Goal: Task Accomplishment & Management: Use online tool/utility

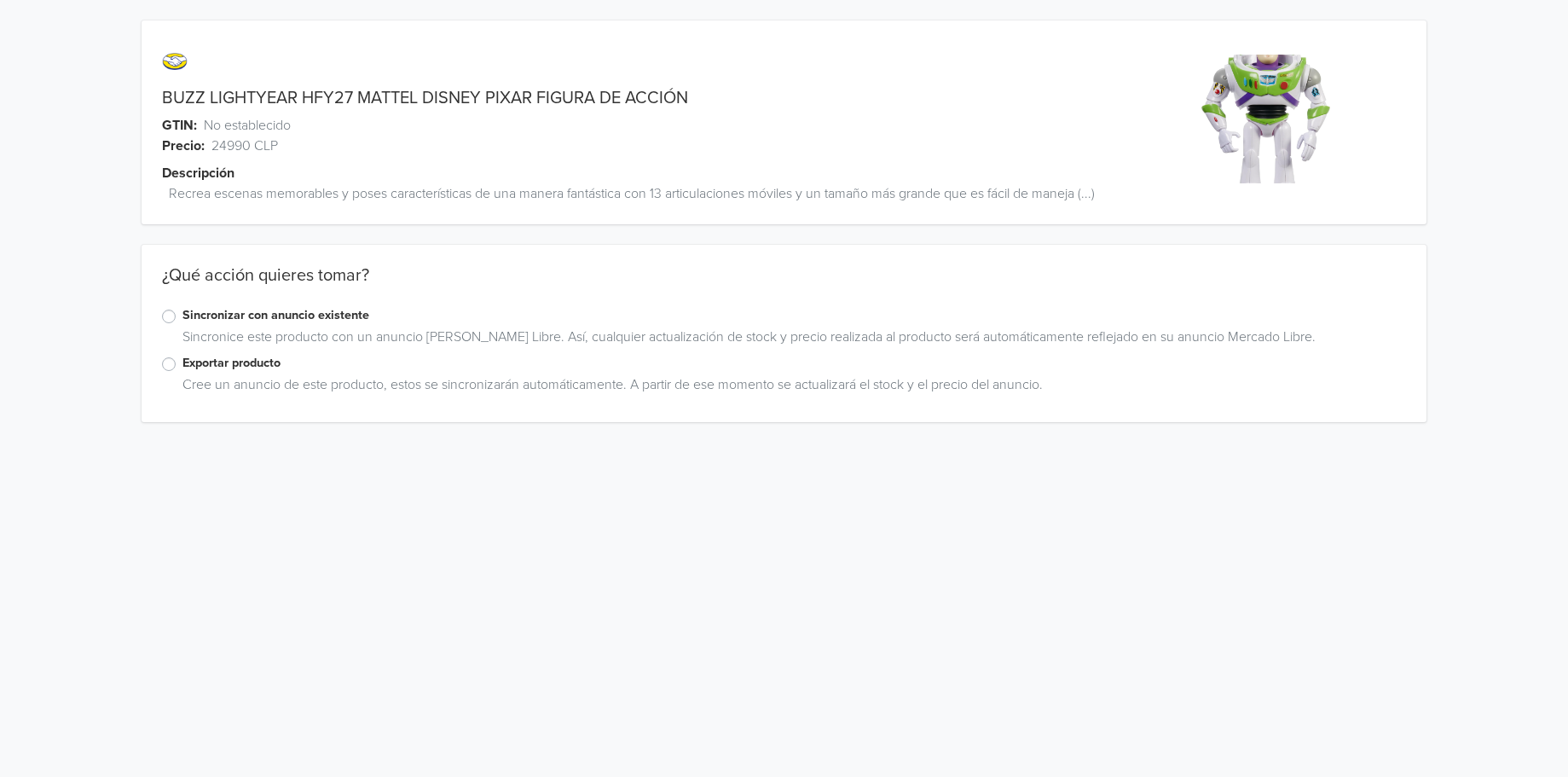
click at [183, 367] on label "Exportar producto" at bounding box center [795, 363] width 1225 height 19
click at [0, 0] on input "Exportar producto" at bounding box center [0, 0] width 0 height 0
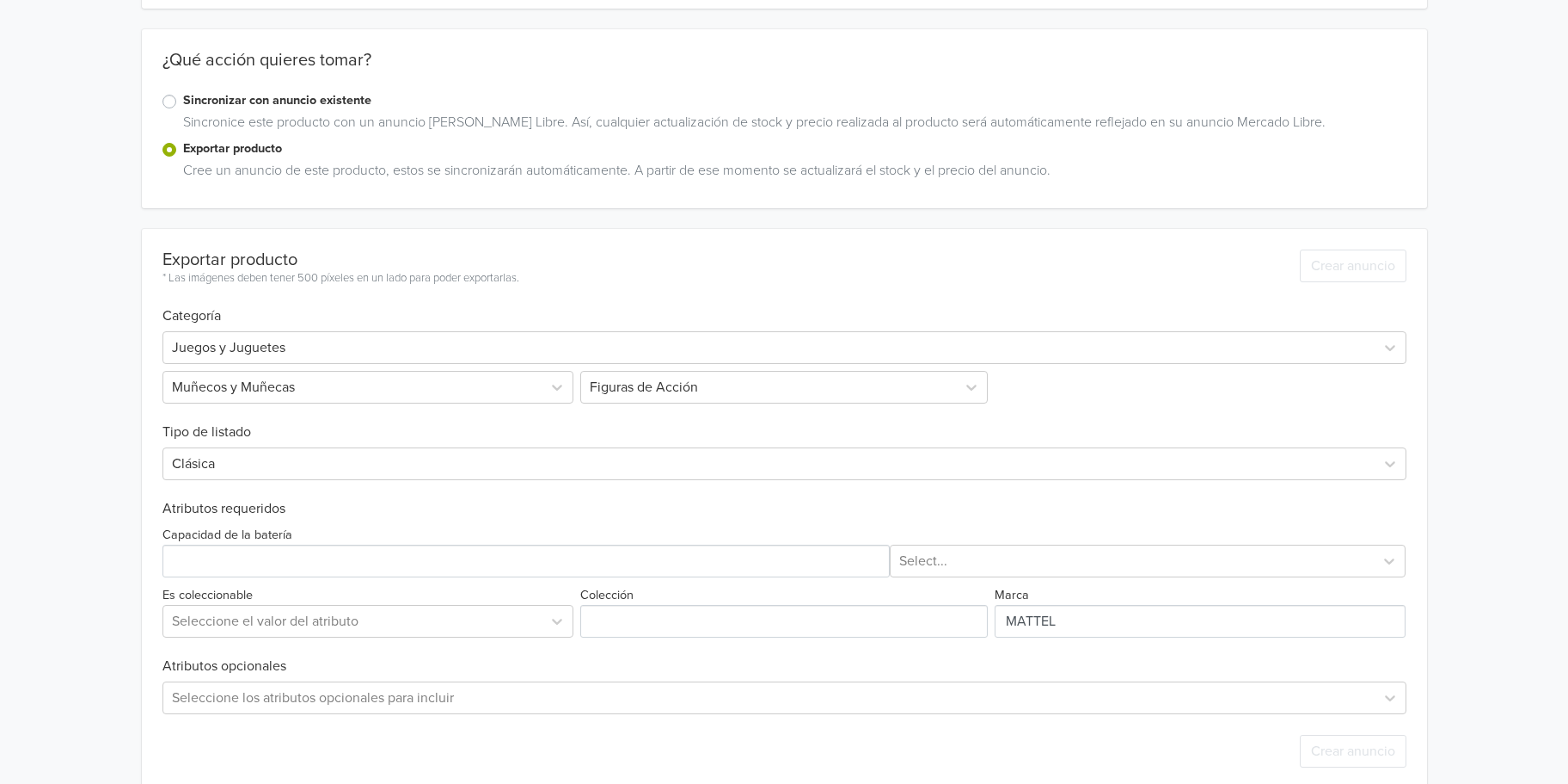
scroll to position [242, 0]
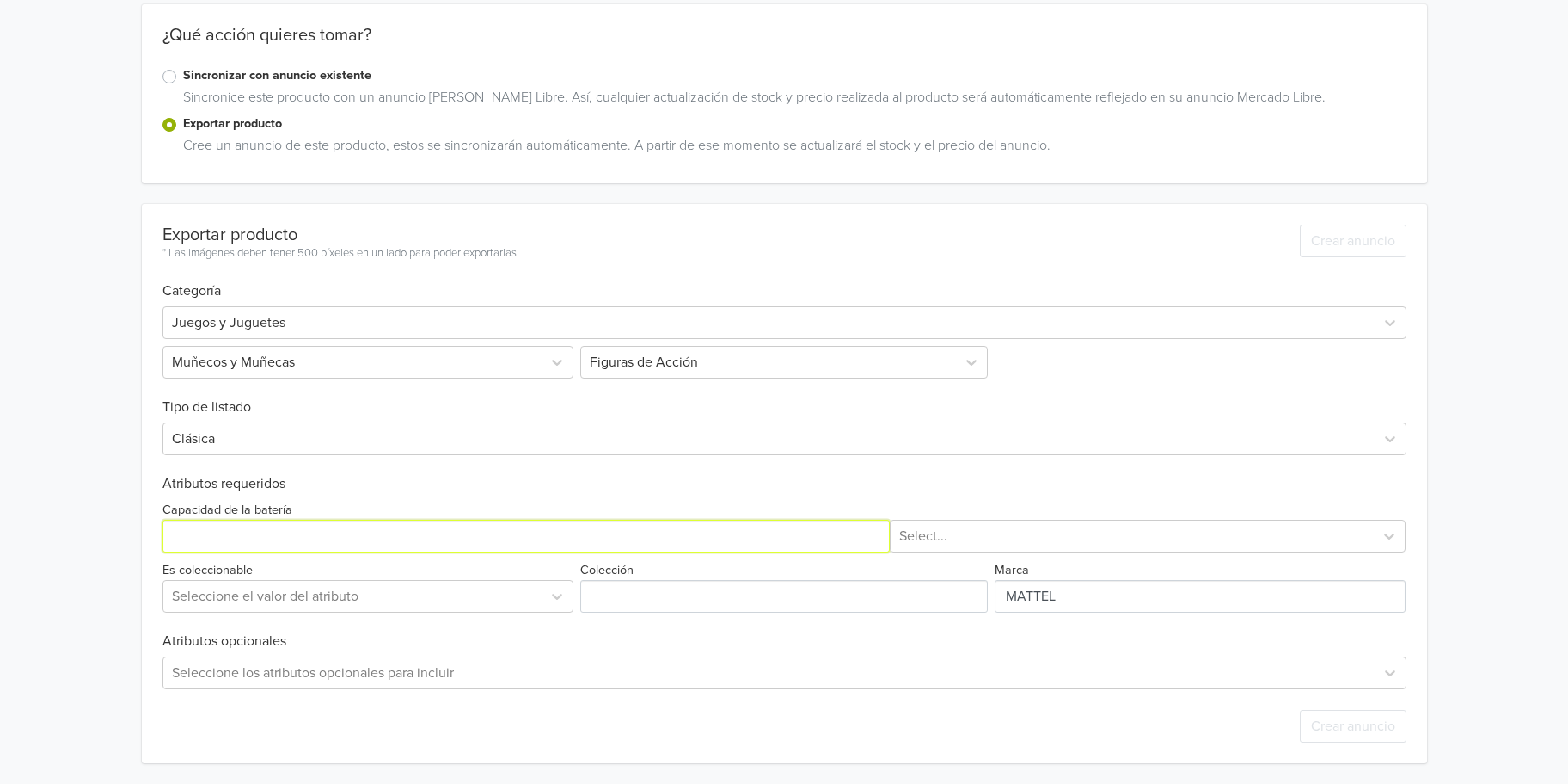
click at [301, 537] on input "Capacidad de la batería" at bounding box center [526, 536] width 729 height 33
type input "1"
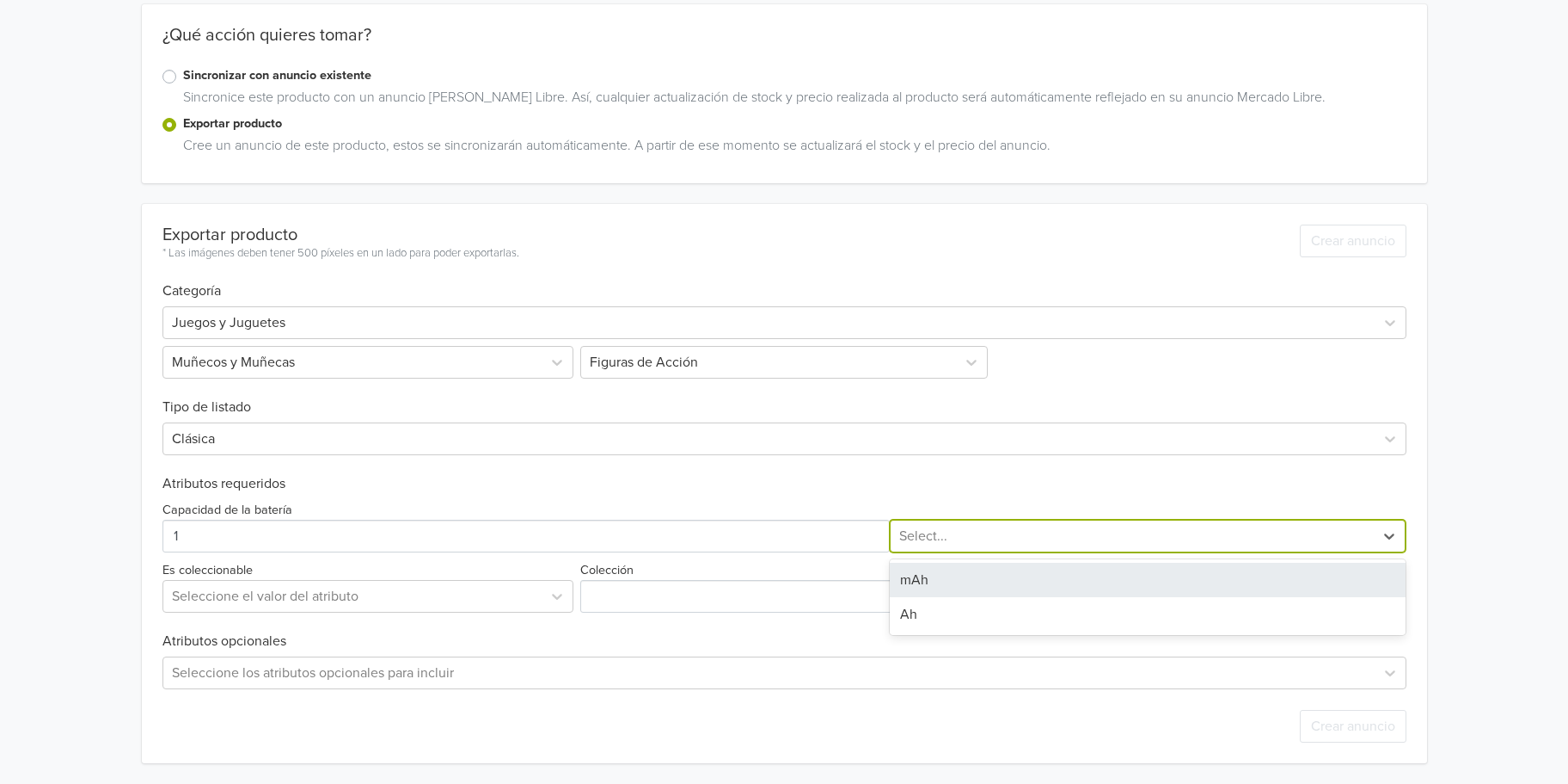
click at [1027, 539] on div at bounding box center [1132, 536] width 467 height 24
click at [959, 580] on div "mAh" at bounding box center [1148, 580] width 516 height 35
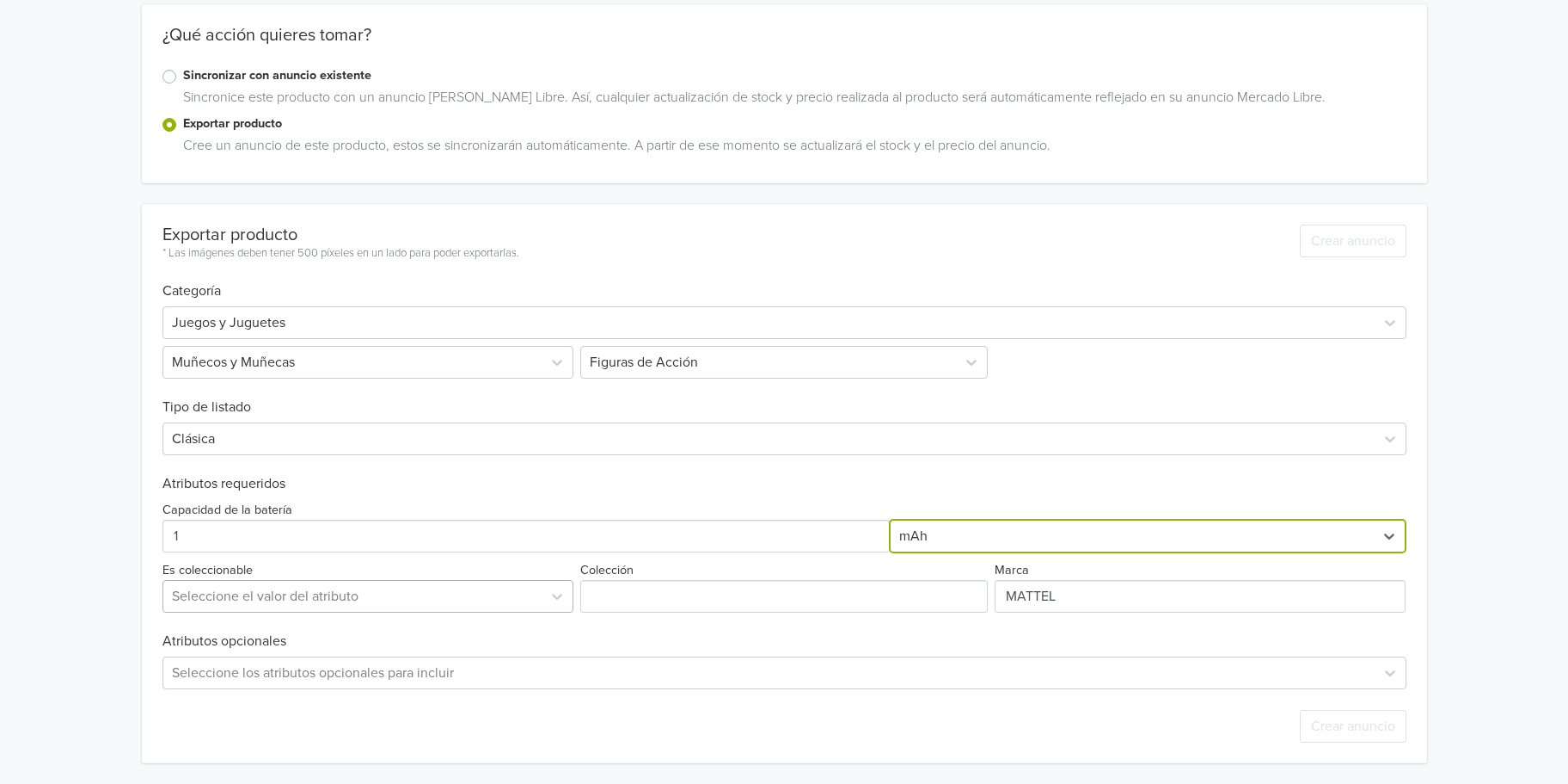
click at [334, 591] on div at bounding box center [353, 596] width 361 height 24
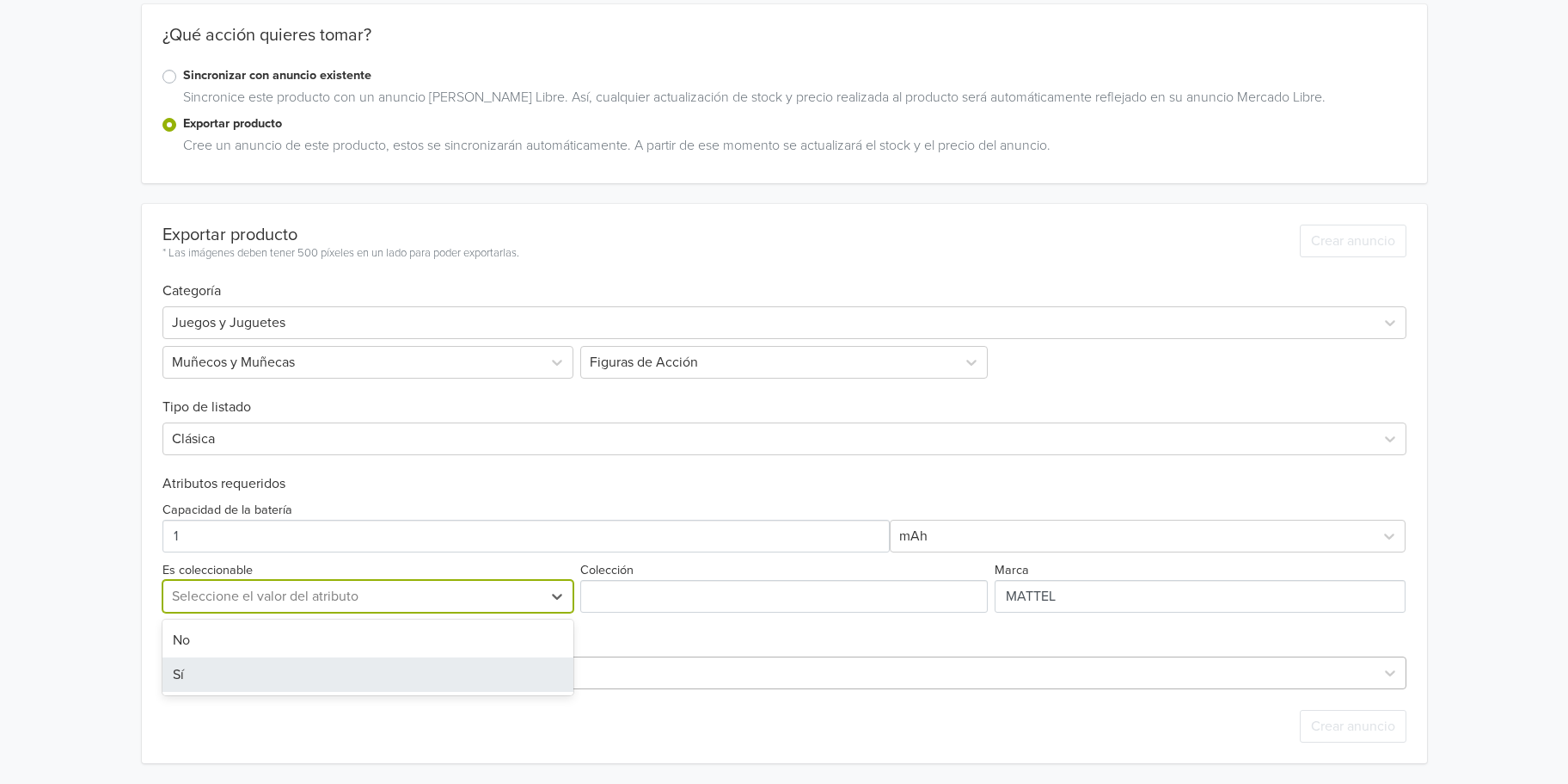
drag, startPoint x: 277, startPoint y: 663, endPoint x: 304, endPoint y: 658, distance: 27.5
click at [277, 664] on div "Sí" at bounding box center [368, 674] width 411 height 35
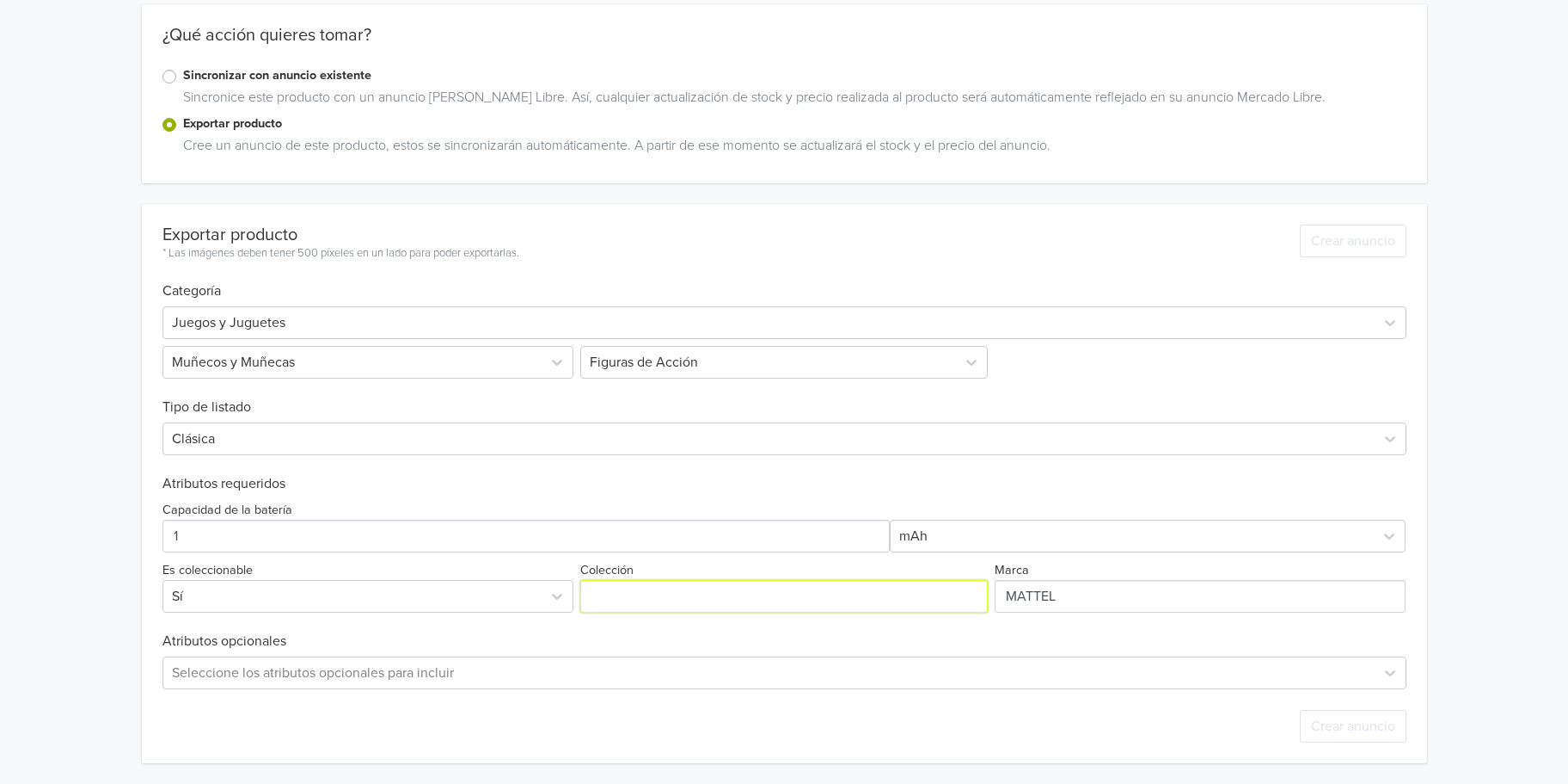
click at [647, 598] on input "Colección" at bounding box center [784, 595] width 408 height 33
type input "TOY STORY"
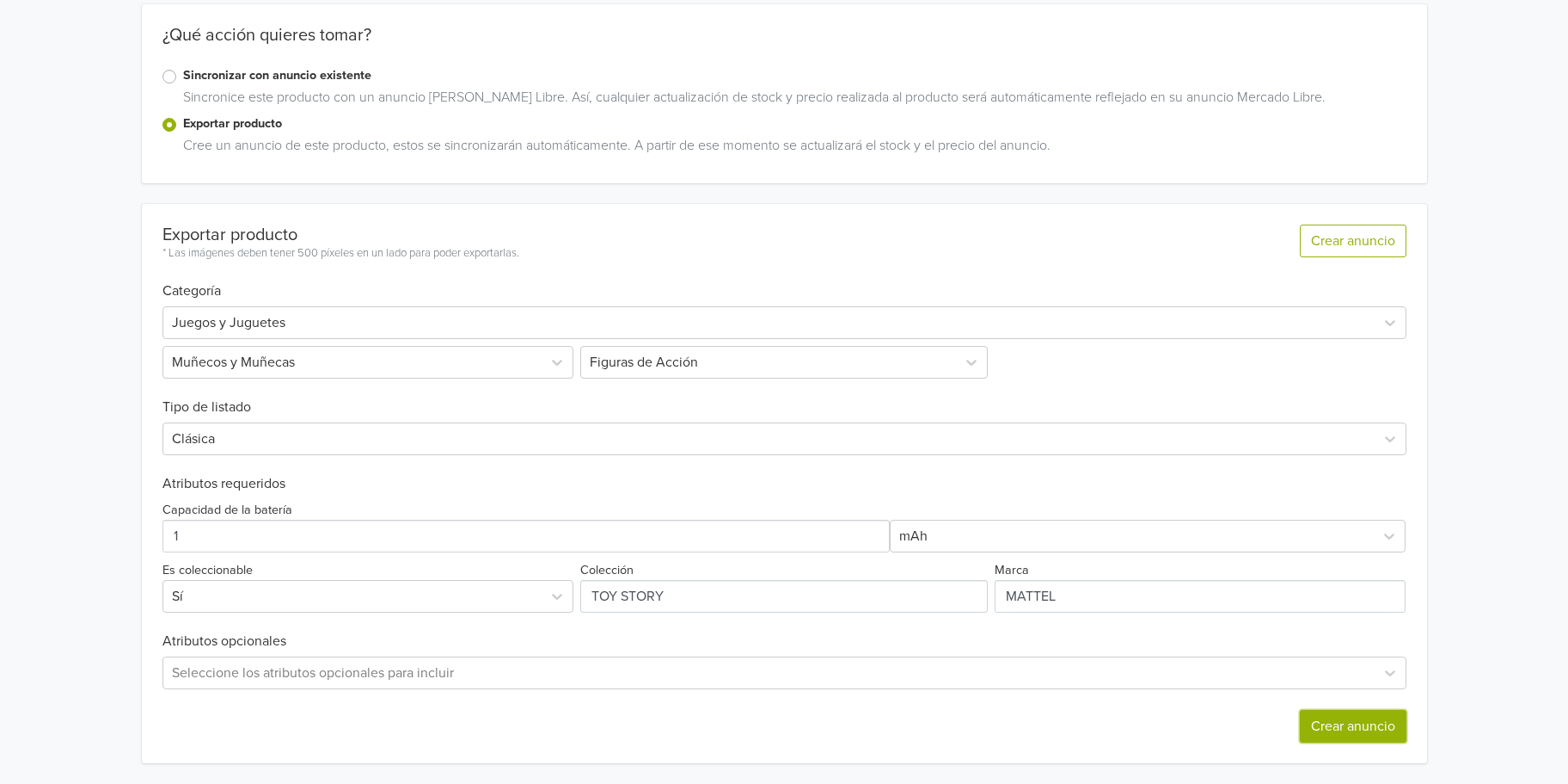
click at [1329, 717] on button "Crear anuncio" at bounding box center [1353, 726] width 107 height 33
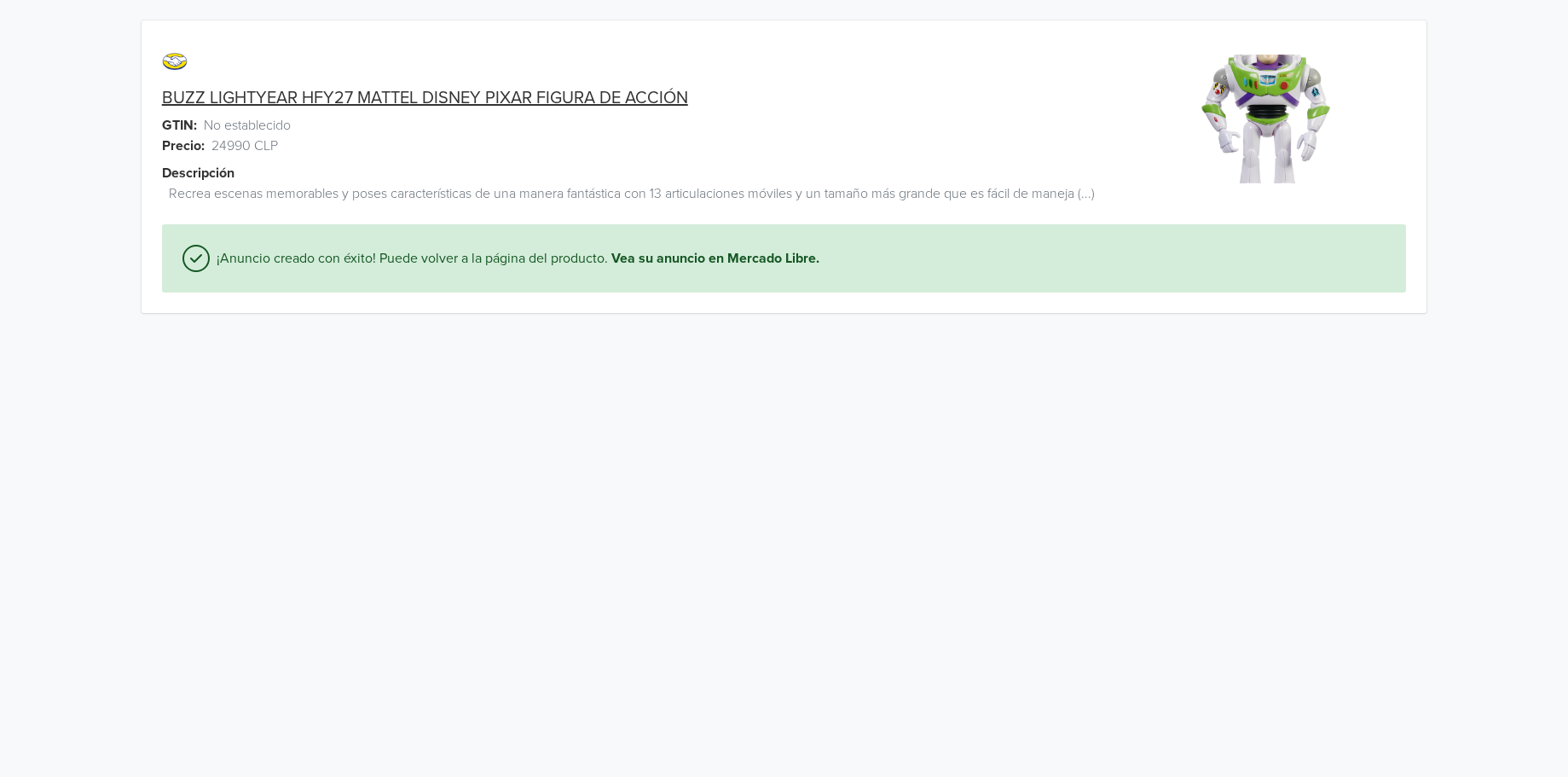
click at [605, 97] on link "BUZZ LIGHTYEAR HFY27 MATTEL DISNEY PIXAR FIGURA DE ACCIÓN" at bounding box center [425, 98] width 526 height 21
drag, startPoint x: 155, startPoint y: 87, endPoint x: 653, endPoint y: 95, distance: 498.1
click at [703, 91] on div "BUZZ LIGHTYEAR HFY27 MATTEL DISNEY PIXAR FIGURA DE ACCIÓN GTIN: No establecido …" at bounding box center [624, 131] width 965 height 183
copy div "BUZZ LIGHTYEAR HFY27 MATTEL DISNEY PIXAR FIGURA DE ACCIÓN"
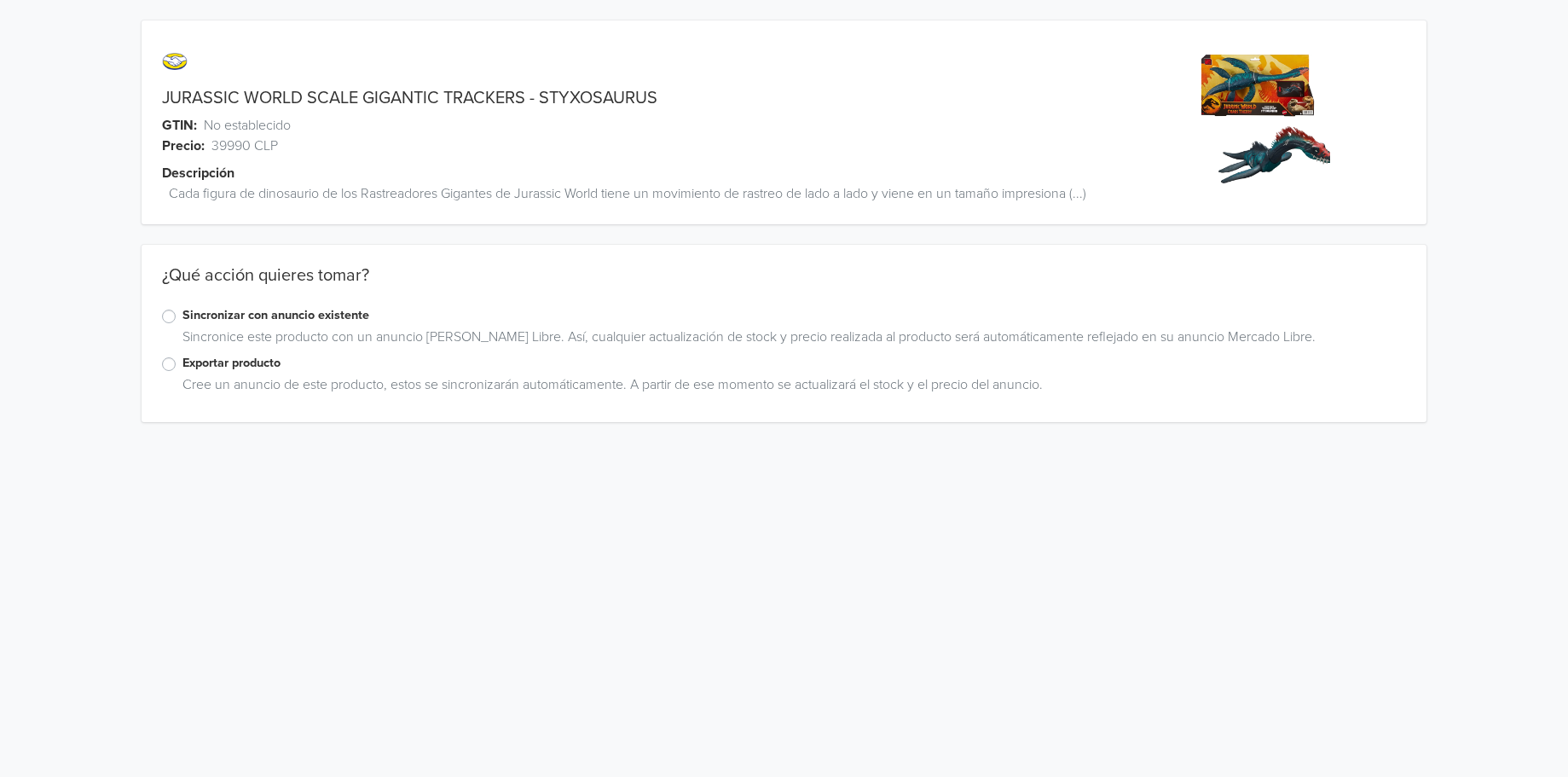
click at [577, 103] on link "JURASSIC WORLD SCALE GIGANTIC TRACKERS - STYXOSAURUS" at bounding box center [409, 98] width 495 height 21
copy link "STYXOSAURUS"
click at [183, 315] on label "Sincronizar con anuncio existente" at bounding box center [795, 315] width 1225 height 19
click at [0, 0] on input "Sincronizar con anuncio existente" at bounding box center [0, 0] width 0 height 0
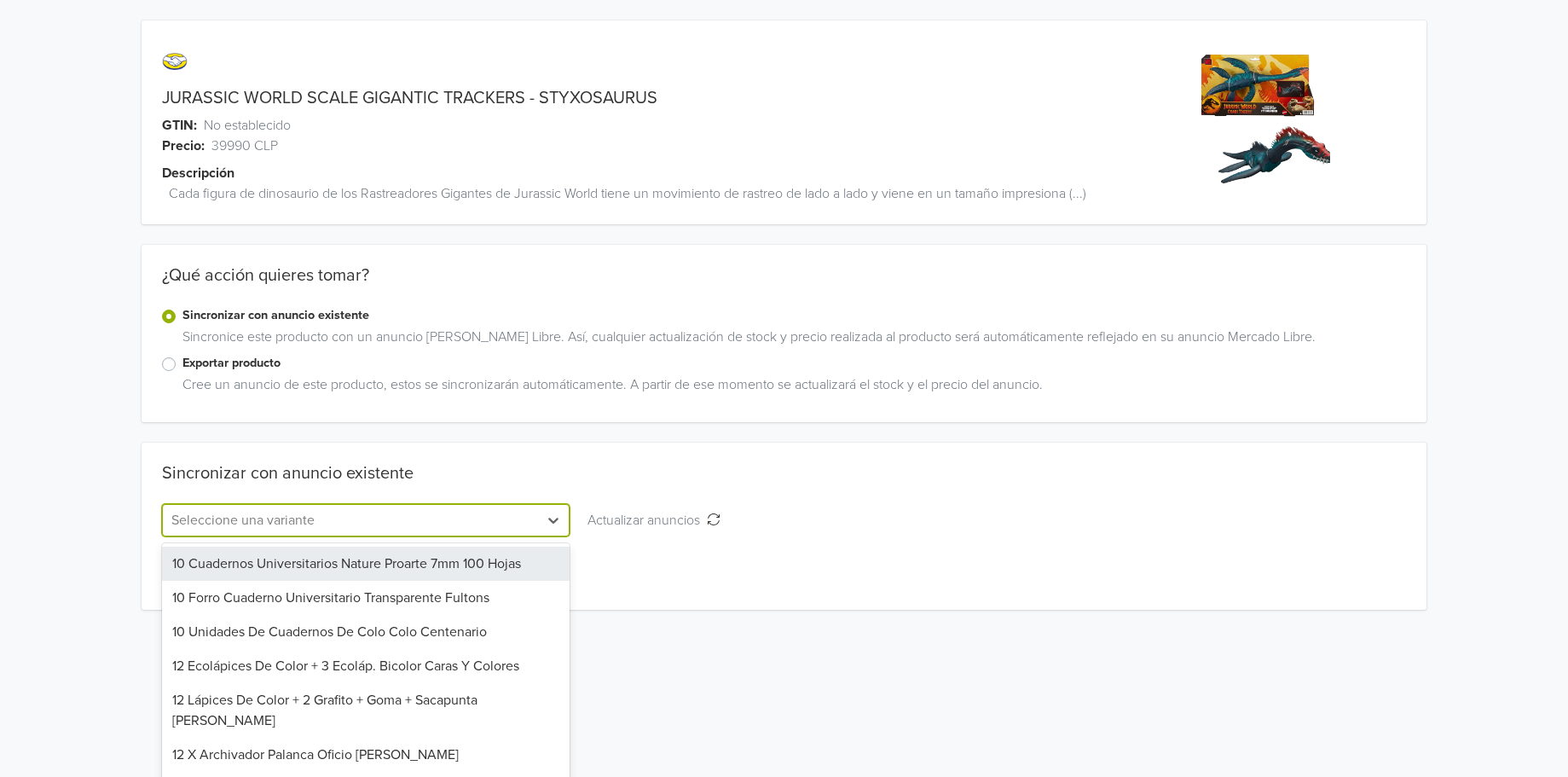
click at [274, 525] on div "10 Cuadernos Universitarios Nature Proarte 7mm 100 Hojas, 1 of 1159. 1159 resul…" at bounding box center [366, 520] width 408 height 33
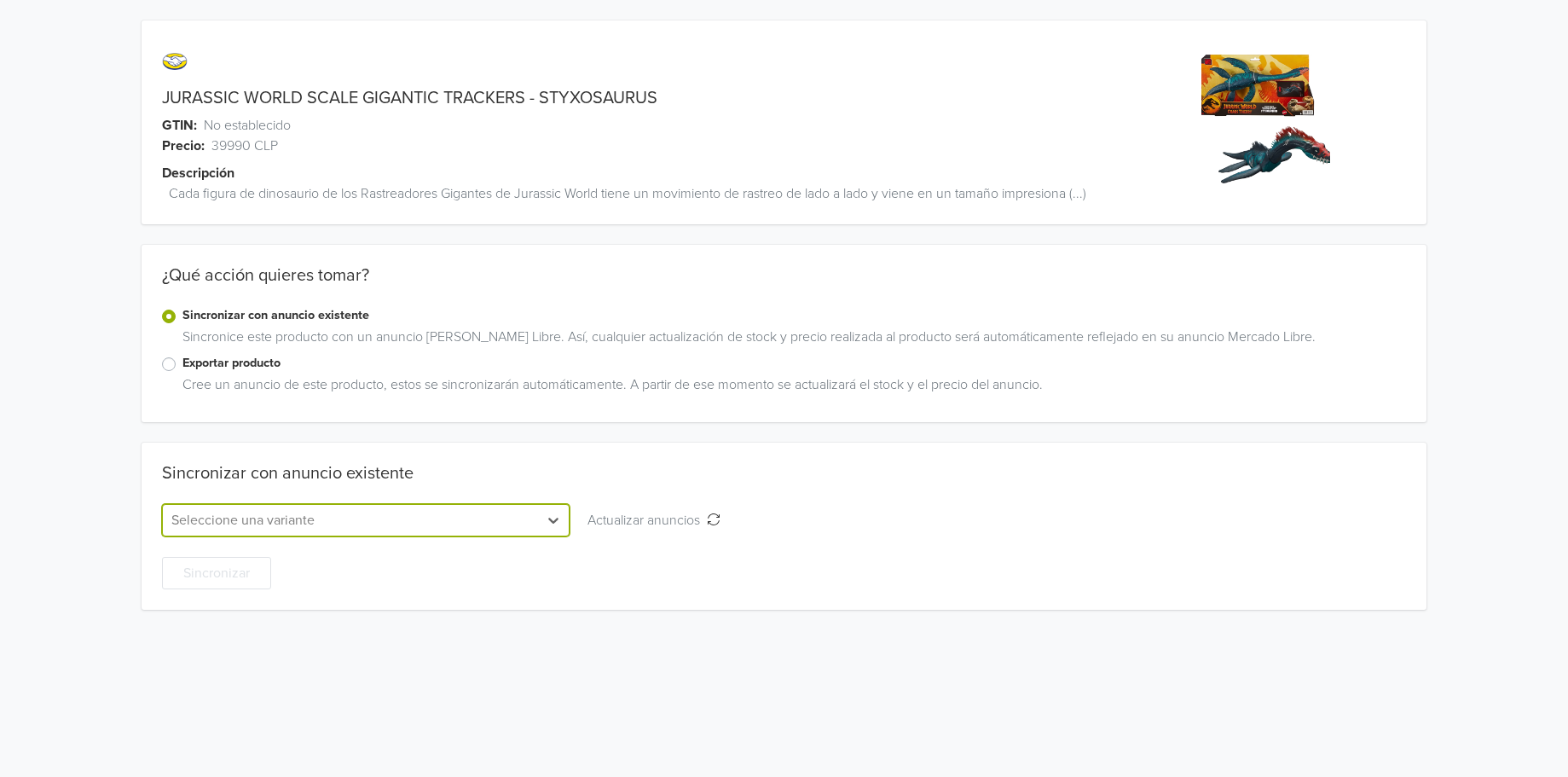
click at [264, 516] on div "Sincronizar con anuncio existente Seleccione una variante Actualizar anuncios A…" at bounding box center [784, 526] width 1286 height 127
click at [270, 504] on div "Seleccione una variante" at bounding box center [366, 520] width 408 height 33
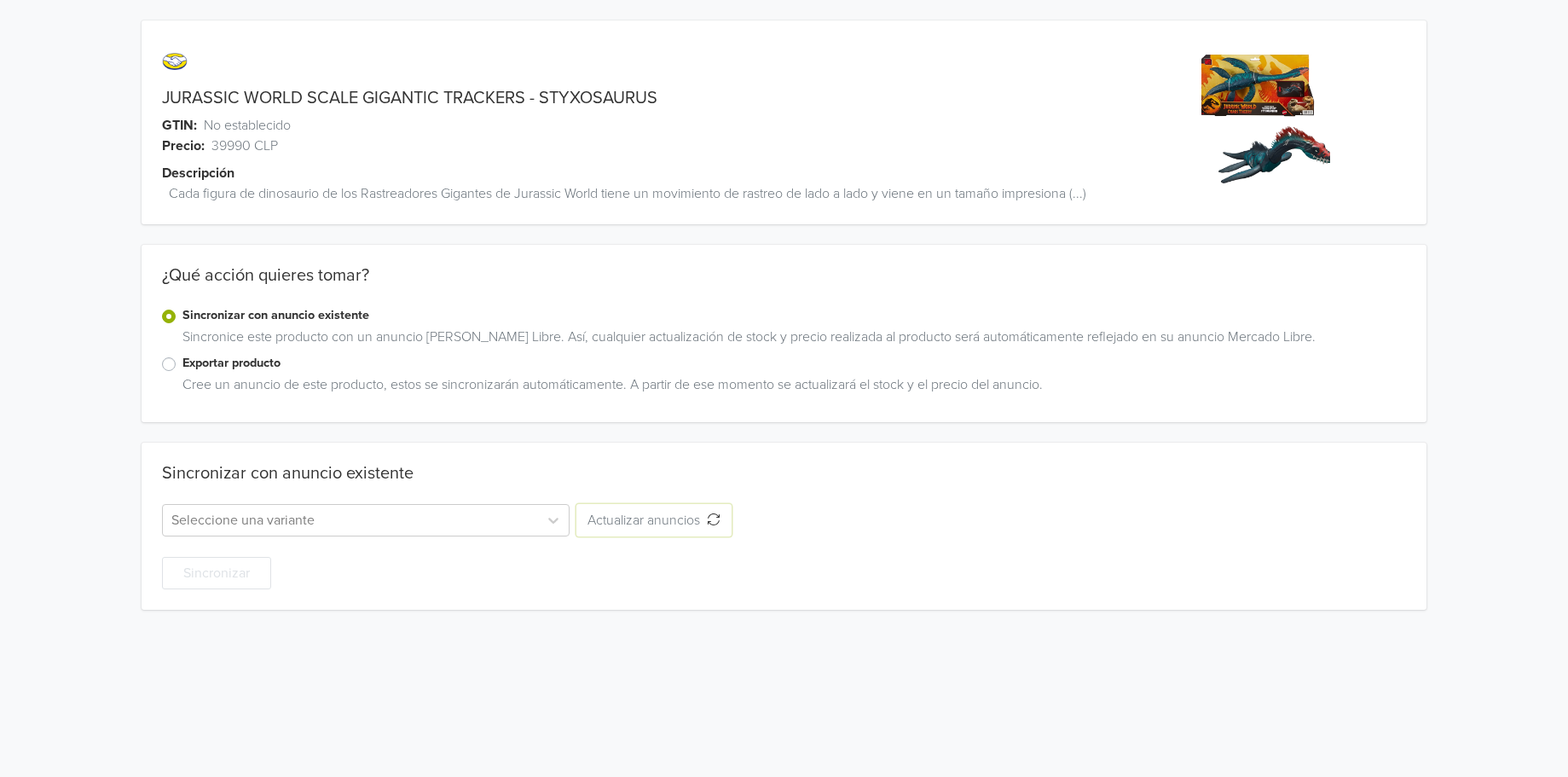
click at [715, 495] on div "Sincronizar con anuncio existente Seleccione una variante Actualizar anuncios A…" at bounding box center [784, 526] width 1286 height 127
click at [715, 513] on icon "button" at bounding box center [714, 519] width 12 height 12
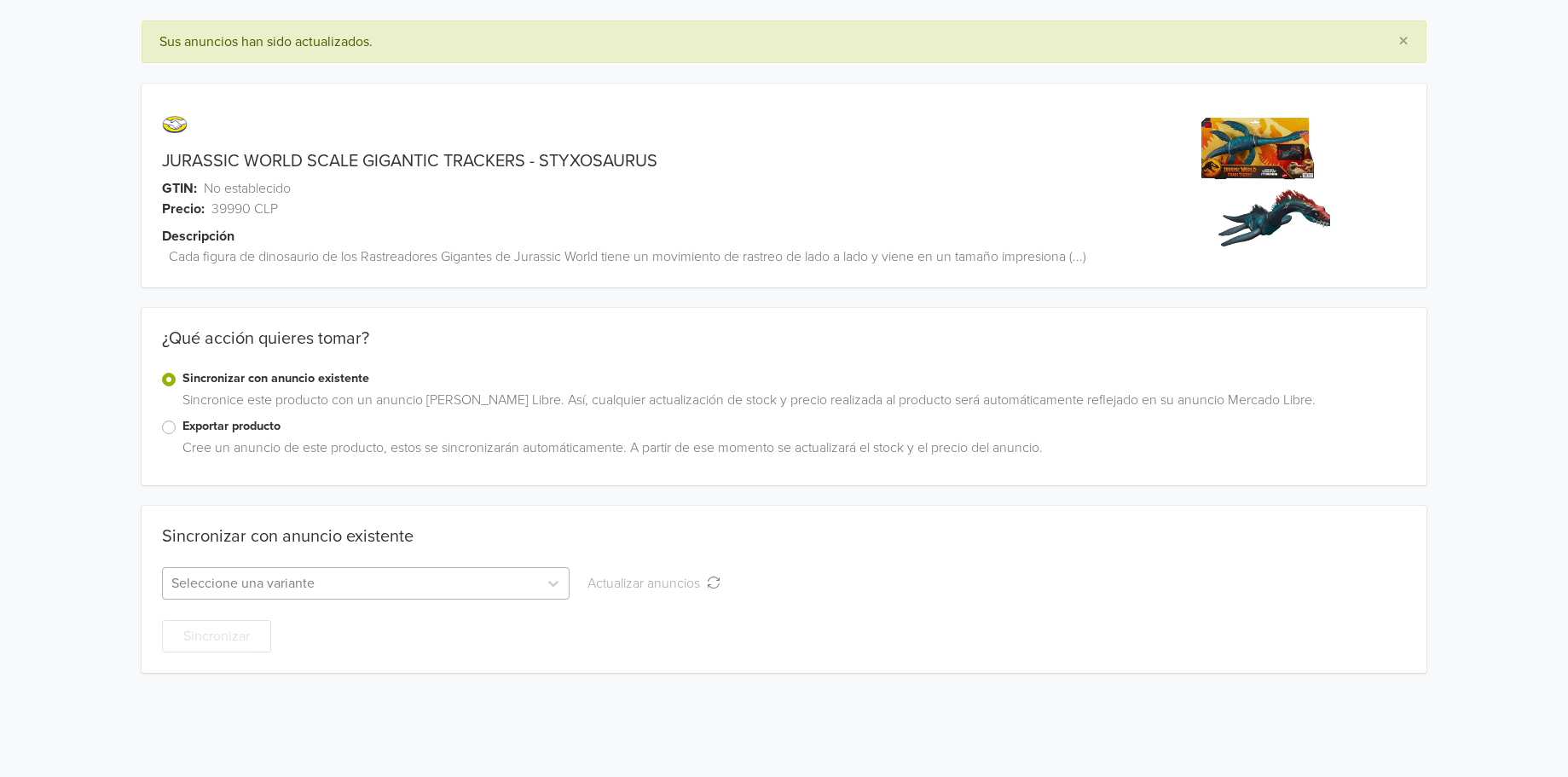
click at [329, 579] on div "Seleccione una variante" at bounding box center [366, 583] width 408 height 33
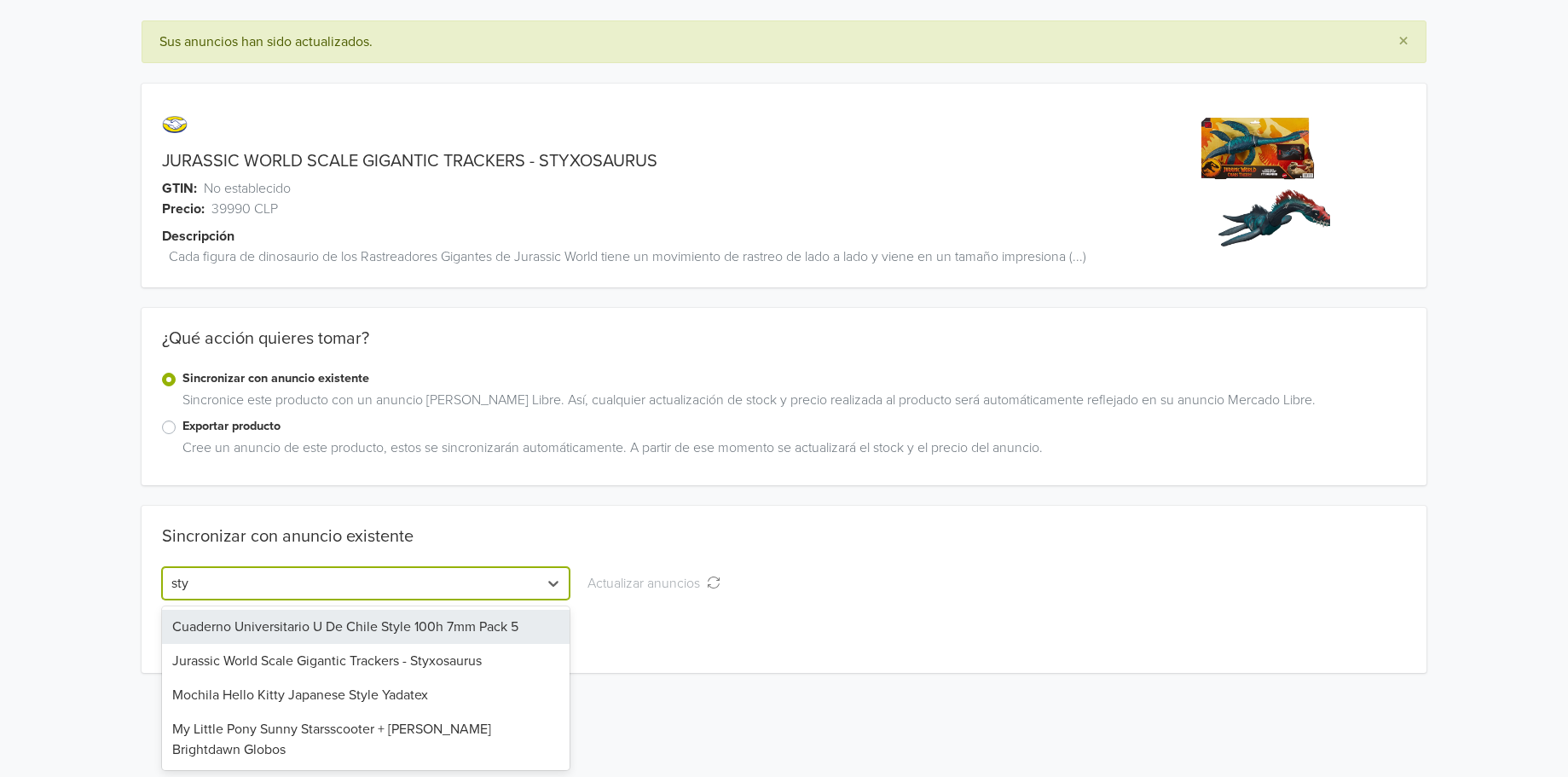
type input "styx"
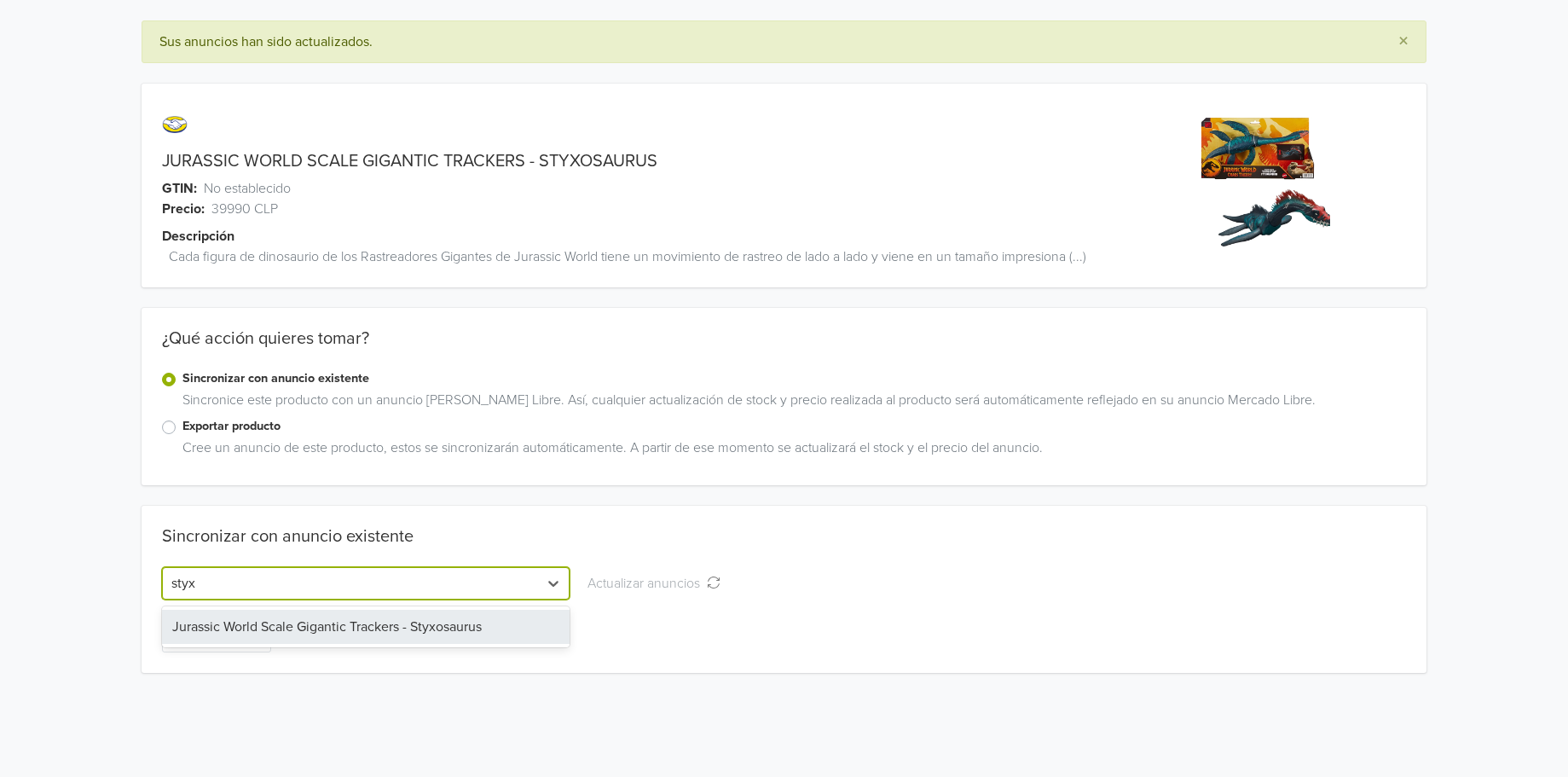
click at [400, 629] on div "Jurassic World Scale Gigantic Trackers - Styxosaurus" at bounding box center [366, 627] width 408 height 35
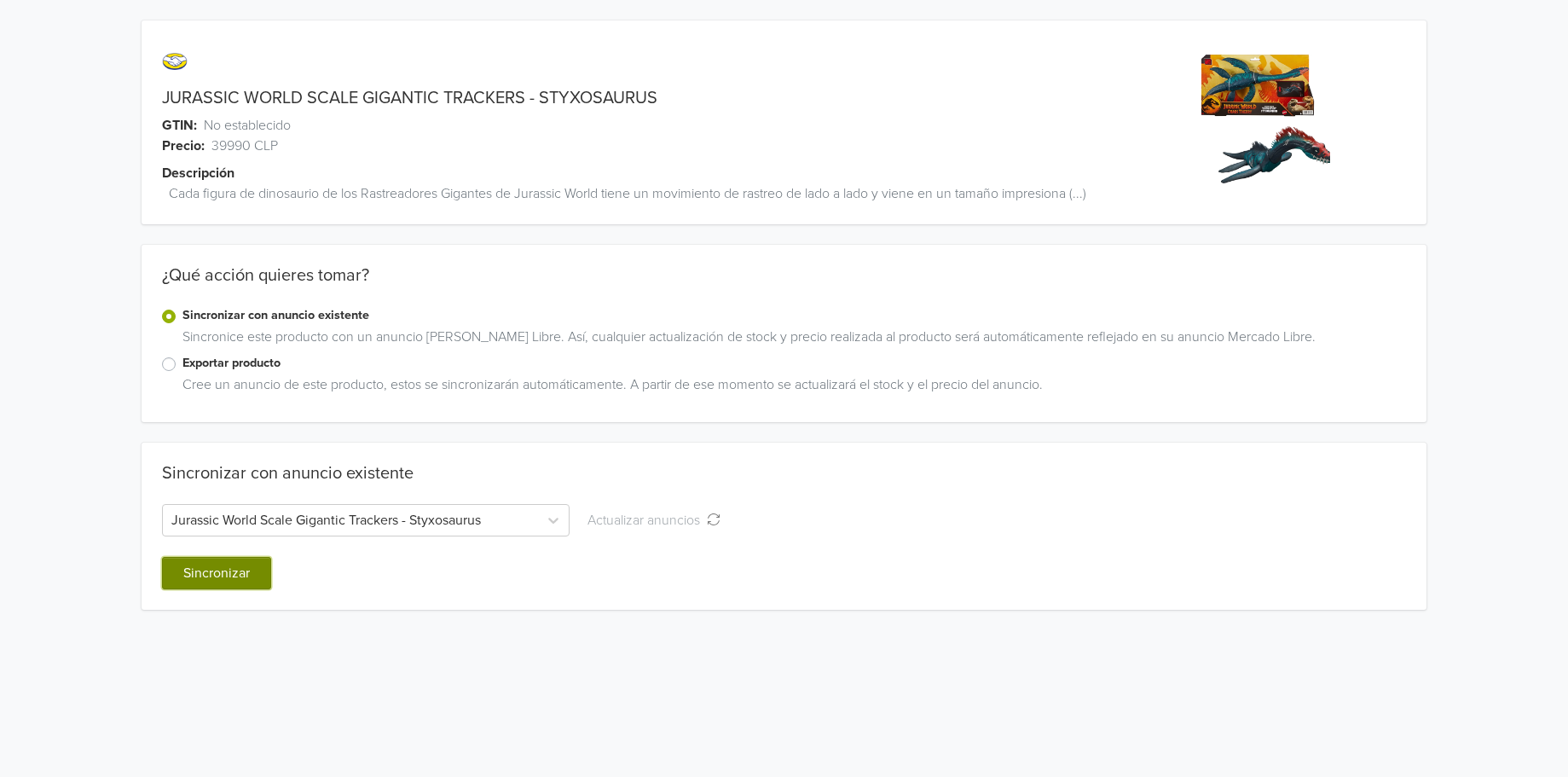
click at [248, 583] on button "Sincronizar" at bounding box center [217, 572] width 109 height 33
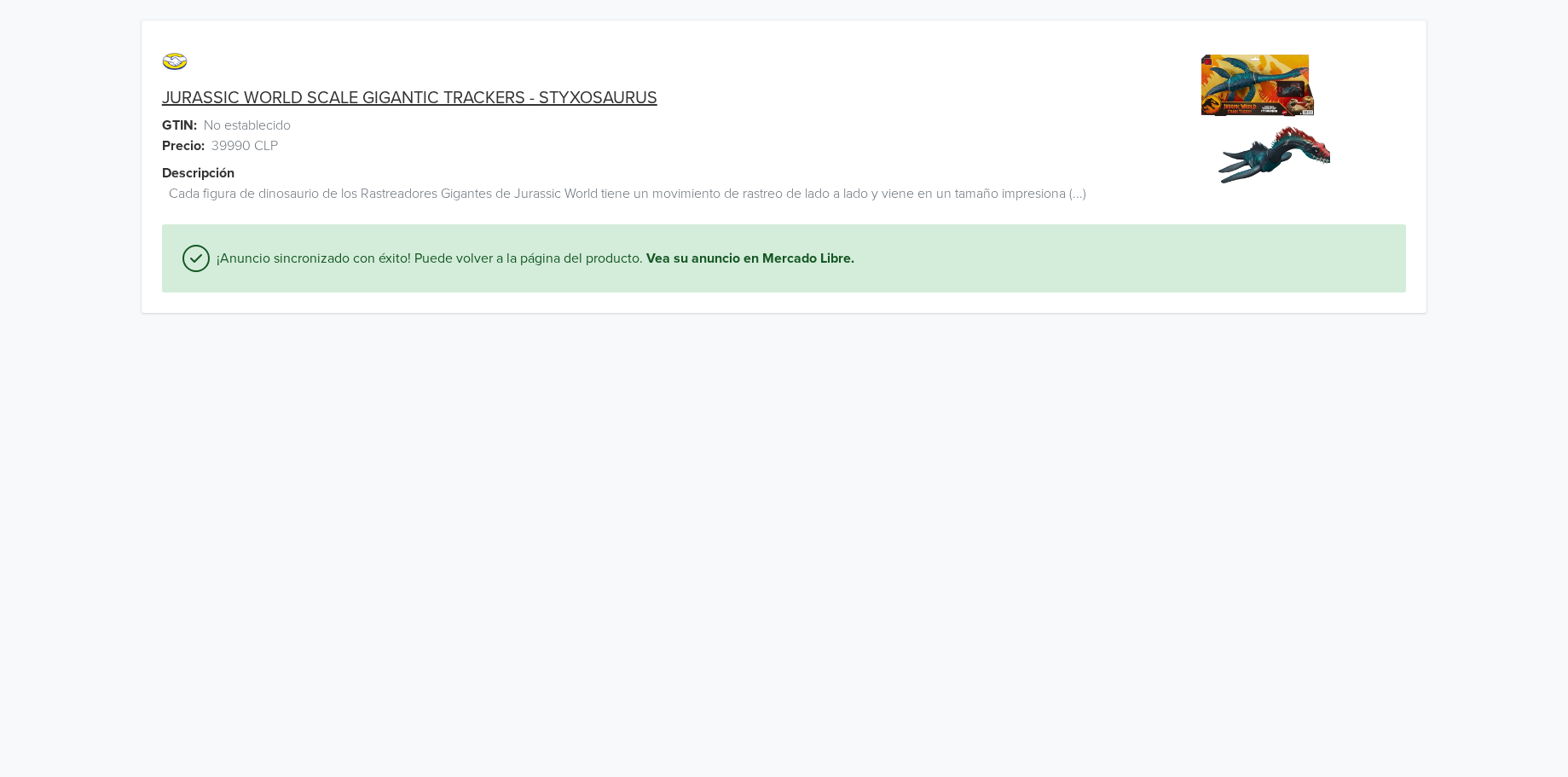
click at [559, 96] on link "JURASSIC WORLD SCALE GIGANTIC TRACKERS - STYXOSAURUS" at bounding box center [409, 98] width 495 height 21
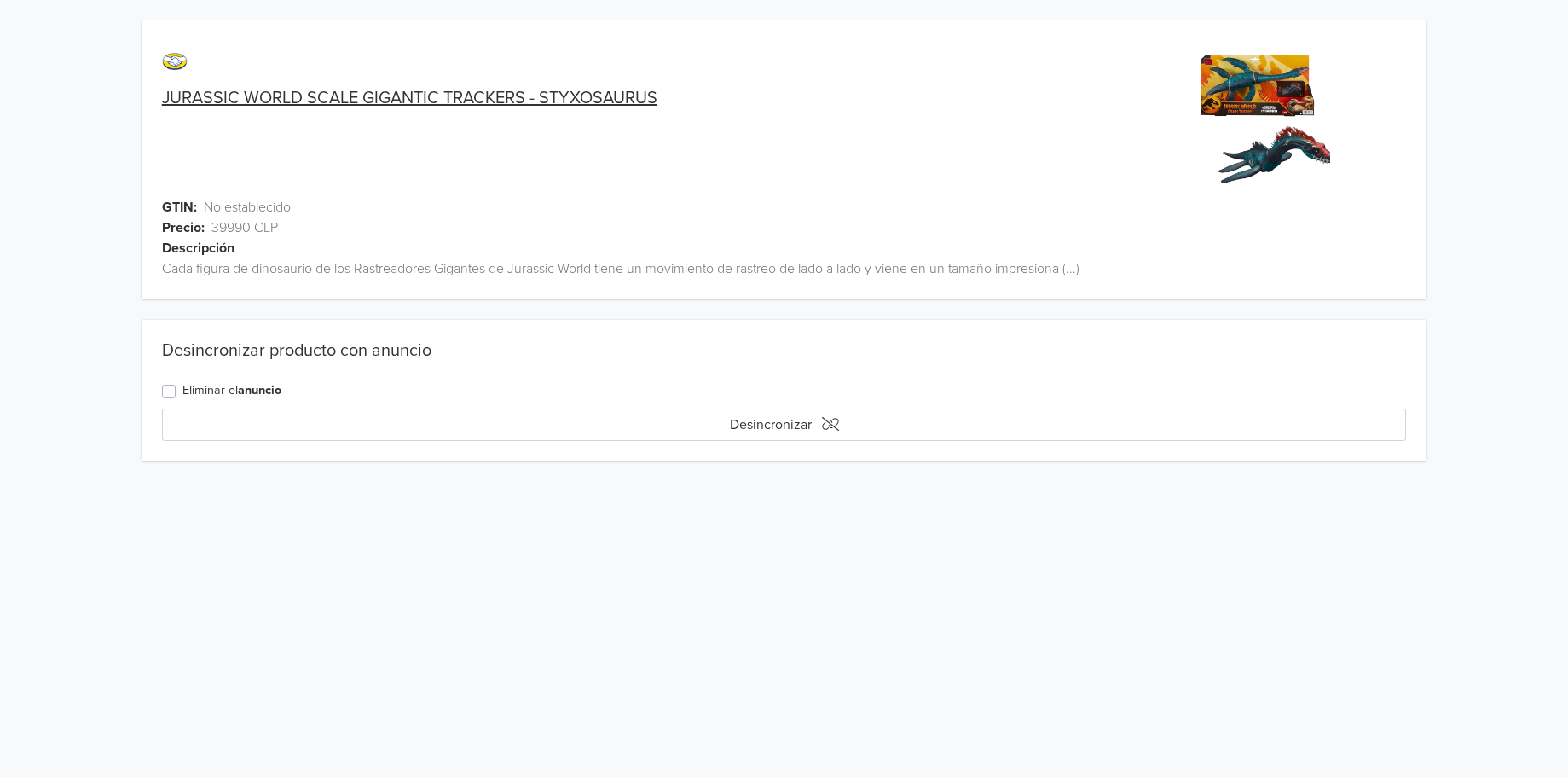
click at [409, 96] on link "JURASSIC WORLD SCALE GIGANTIC TRACKERS - STYXOSAURUS" at bounding box center [409, 98] width 495 height 21
